Goal: Download file/media

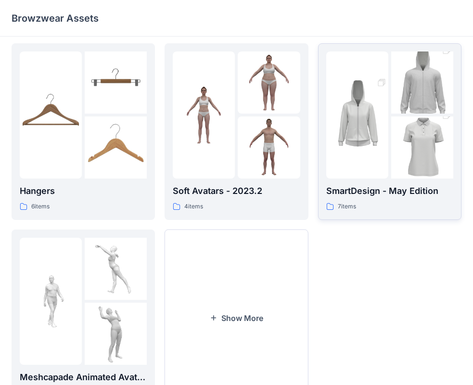
scroll to position [143, 0]
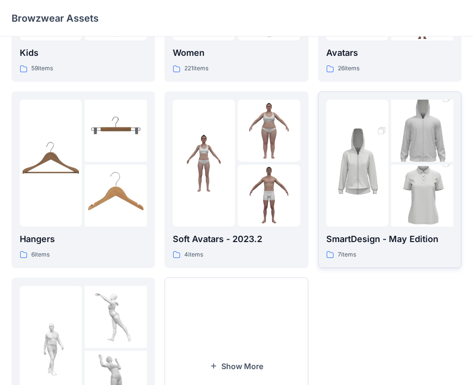
click at [373, 179] on img at bounding box center [357, 162] width 62 height 93
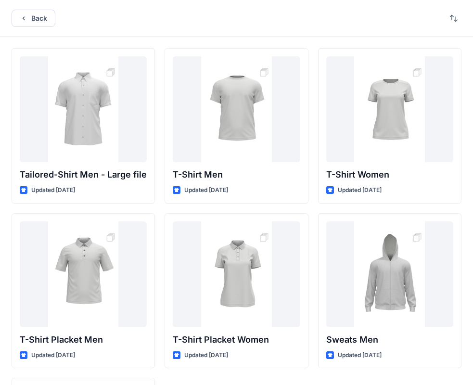
drag, startPoint x: 2, startPoint y: 88, endPoint x: 210, endPoint y: 23, distance: 218.3
click at [210, 23] on div "Back" at bounding box center [236, 18] width 473 height 37
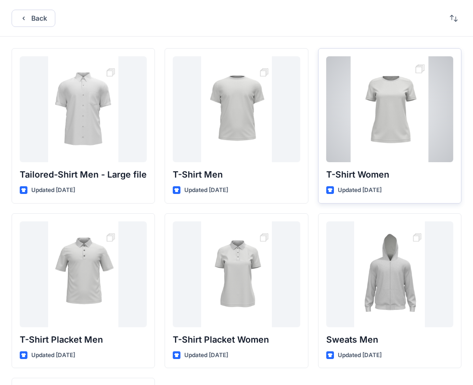
click at [367, 107] on div at bounding box center [389, 109] width 127 height 106
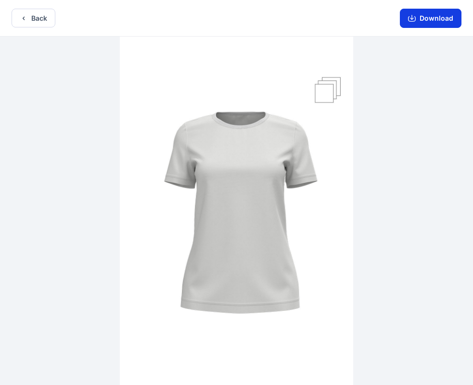
click at [423, 18] on button "Download" at bounding box center [431, 18] width 62 height 19
